Goal: Task Accomplishment & Management: Manage account settings

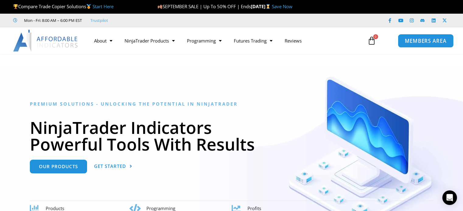
click at [420, 40] on span "MEMBERS AREA" at bounding box center [425, 40] width 42 height 5
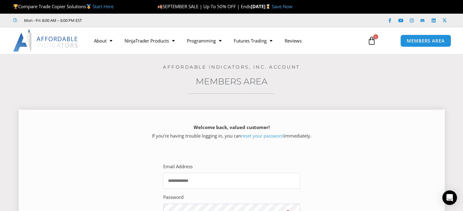
click at [207, 184] on input "Email Address" at bounding box center [231, 181] width 137 height 16
type input "**********"
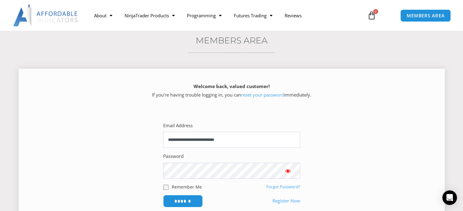
scroll to position [91, 0]
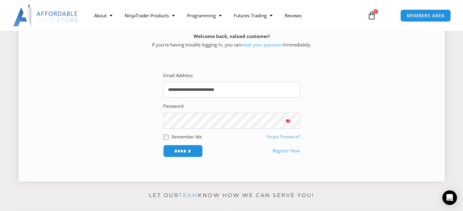
click at [287, 119] on span "Show password" at bounding box center [288, 121] width 6 height 6
click at [182, 147] on input "******" at bounding box center [183, 151] width 42 height 13
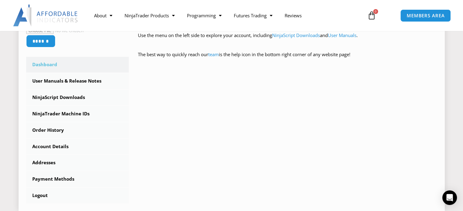
scroll to position [152, 0]
click at [77, 113] on link "NinjaTrader Machine IDs" at bounding box center [77, 114] width 103 height 16
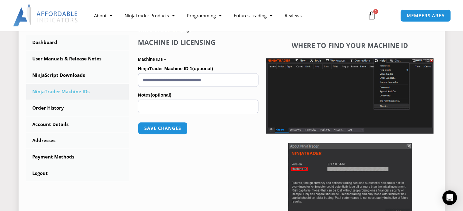
scroll to position [182, 0]
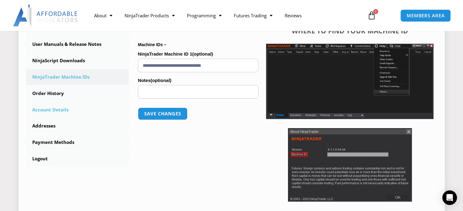
click at [55, 115] on link "Account Details" at bounding box center [77, 110] width 103 height 16
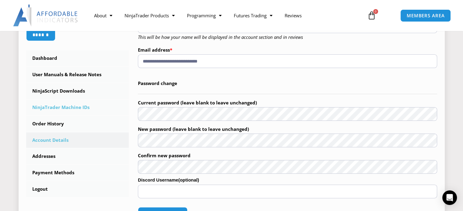
scroll to position [213, 0]
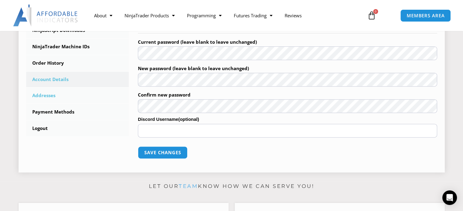
click at [54, 94] on link "Addresses" at bounding box center [77, 96] width 103 height 16
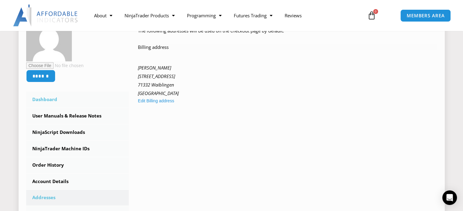
scroll to position [122, 0]
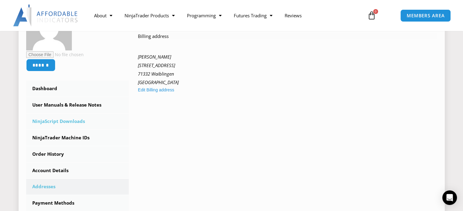
click at [75, 125] on link "NinjaScript Downloads" at bounding box center [77, 122] width 103 height 16
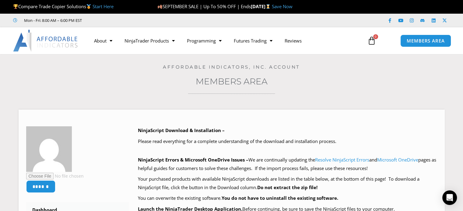
click at [373, 41] on icon at bounding box center [371, 40] width 9 height 9
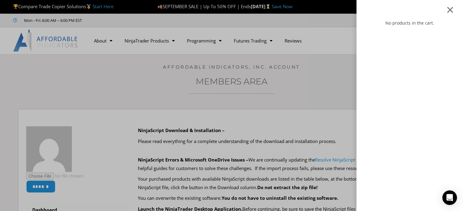
click at [453, 11] on div at bounding box center [450, 9] width 8 height 7
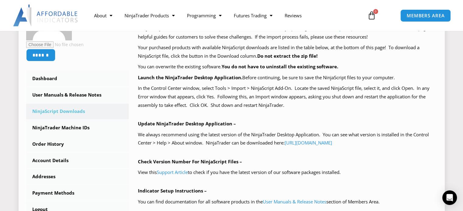
scroll to position [182, 0]
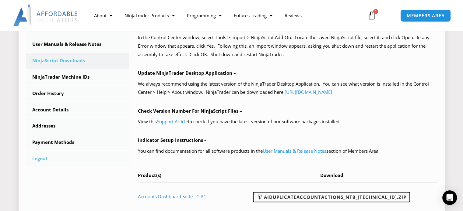
click at [35, 155] on link "Logout" at bounding box center [77, 159] width 103 height 16
